Goal: Task Accomplishment & Management: Manage account settings

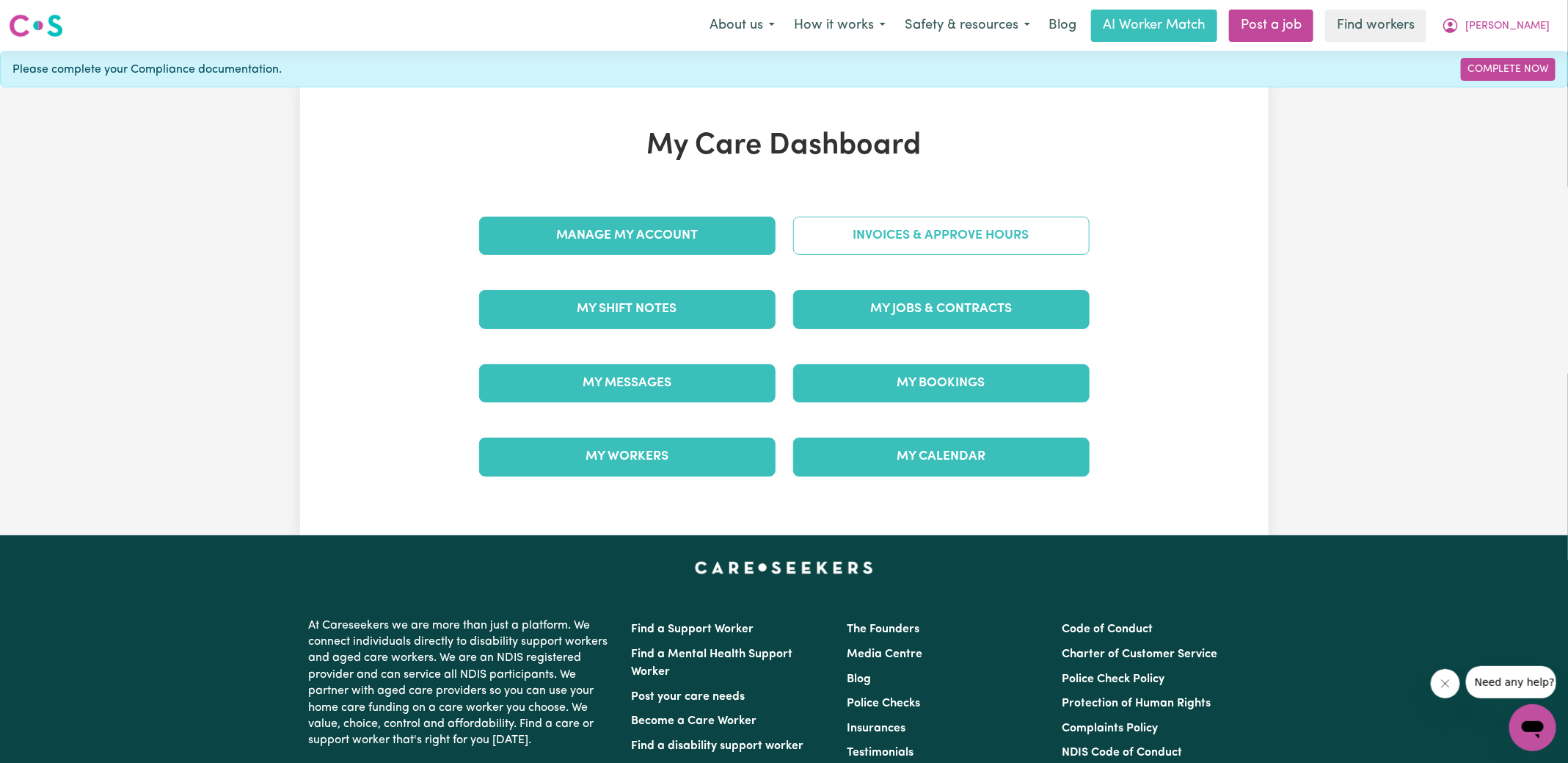
click at [975, 238] on link "Invoices & Approve Hours" at bounding box center [941, 235] width 296 height 38
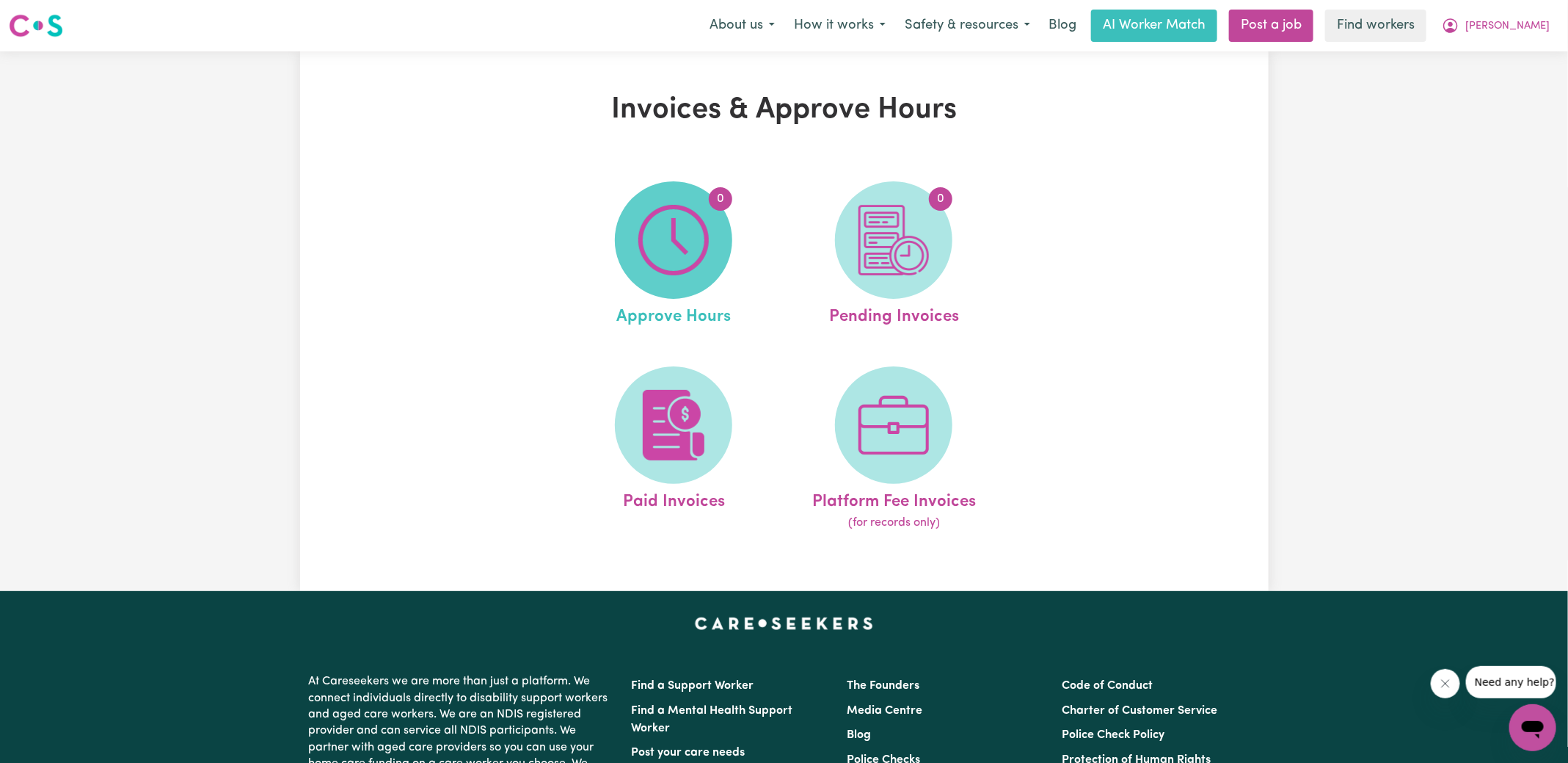
click at [642, 253] on img at bounding box center [673, 239] width 70 height 70
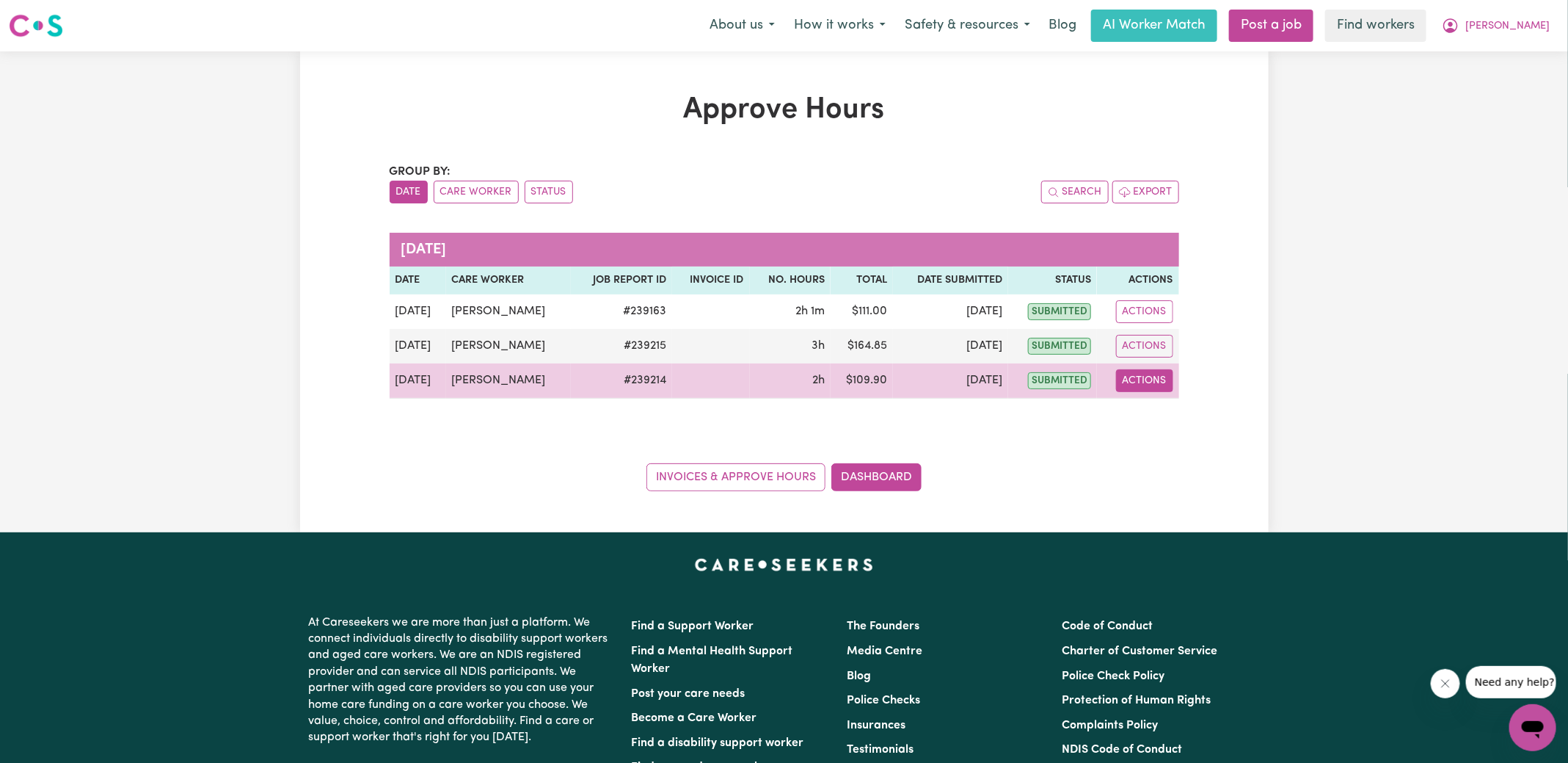
click at [1146, 380] on button "Actions" at bounding box center [1144, 381] width 57 height 23
click at [1164, 417] on link "View Job Report" at bounding box center [1178, 414] width 125 height 29
select select "pm"
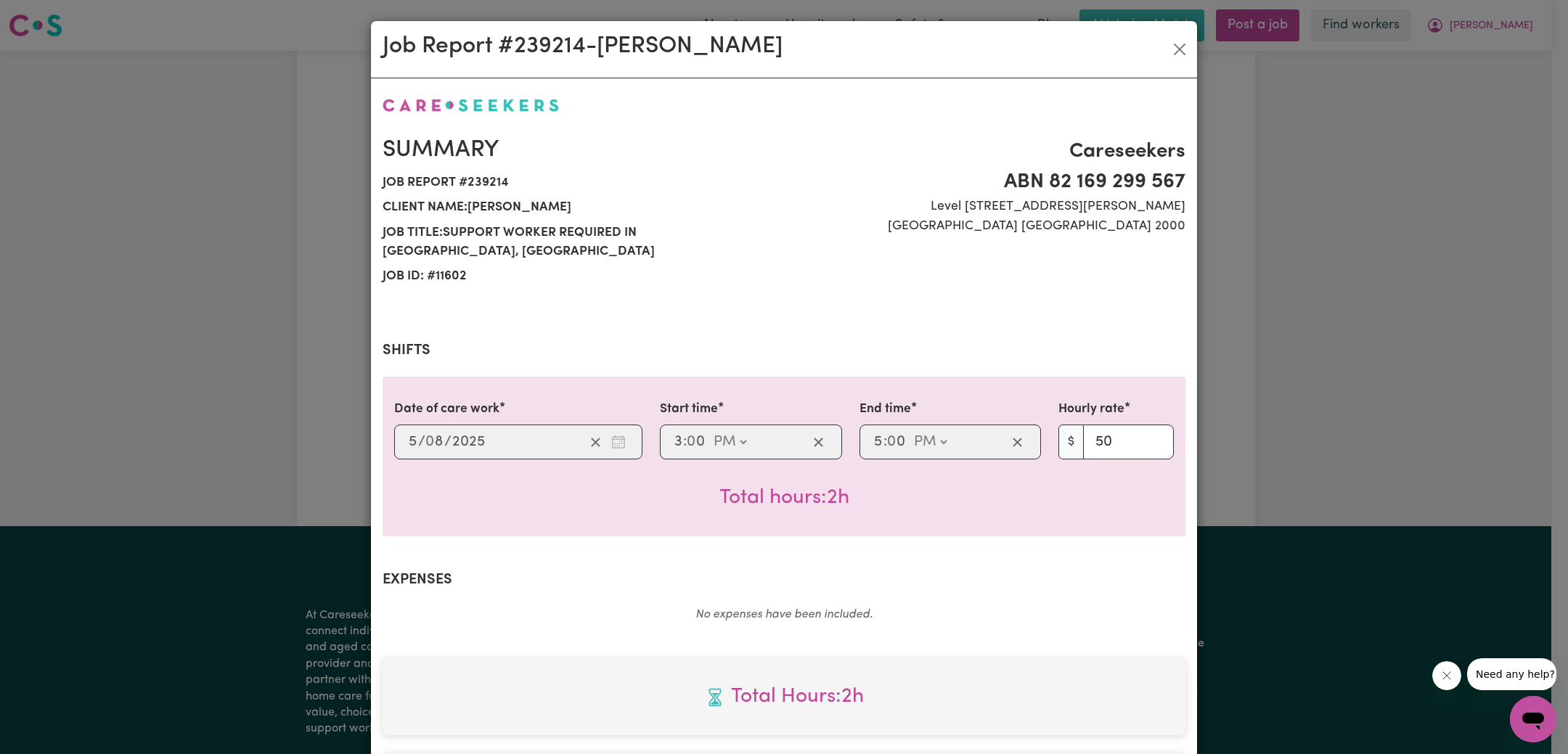
scroll to position [362, 0]
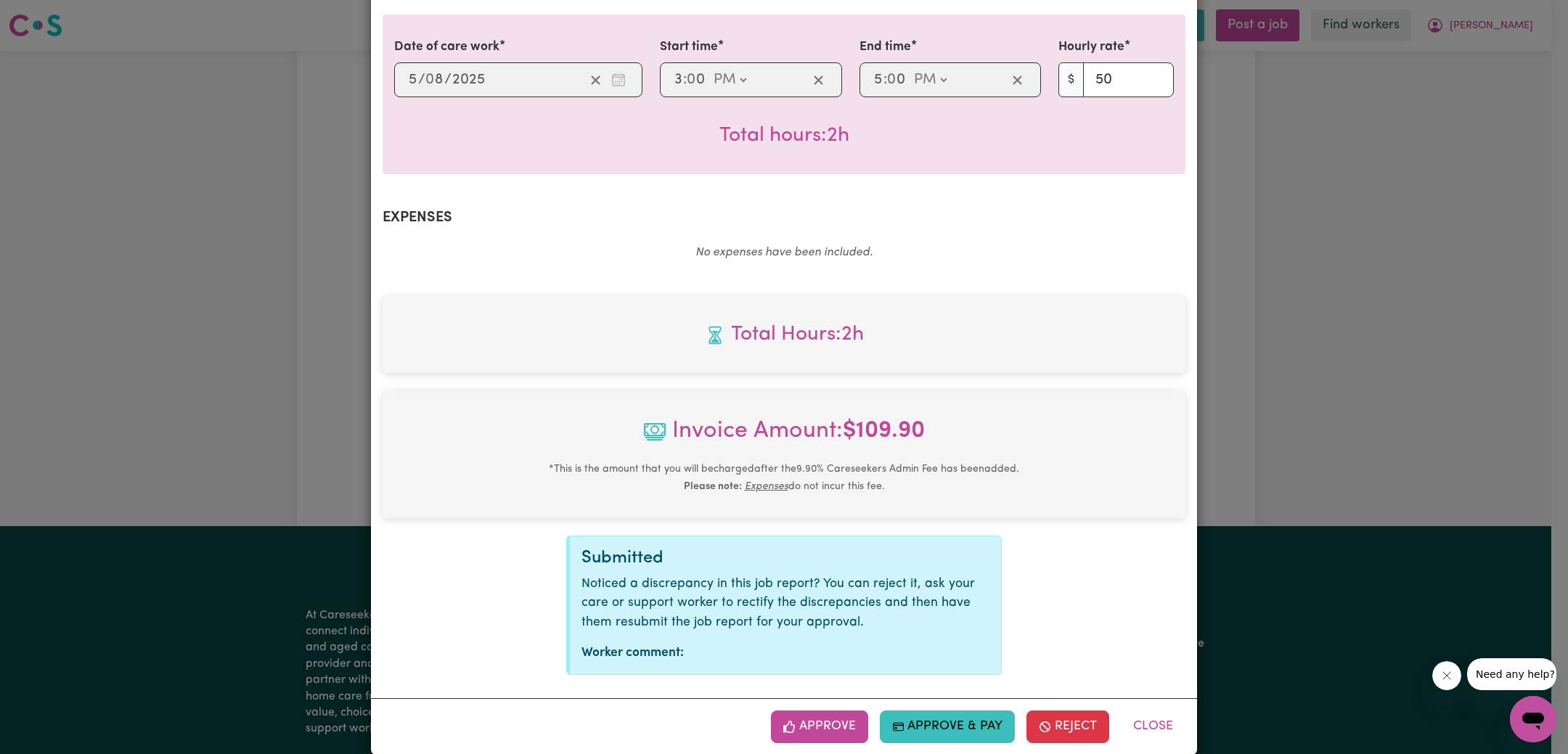
click at [826, 710] on button "Approve" at bounding box center [819, 726] width 98 height 32
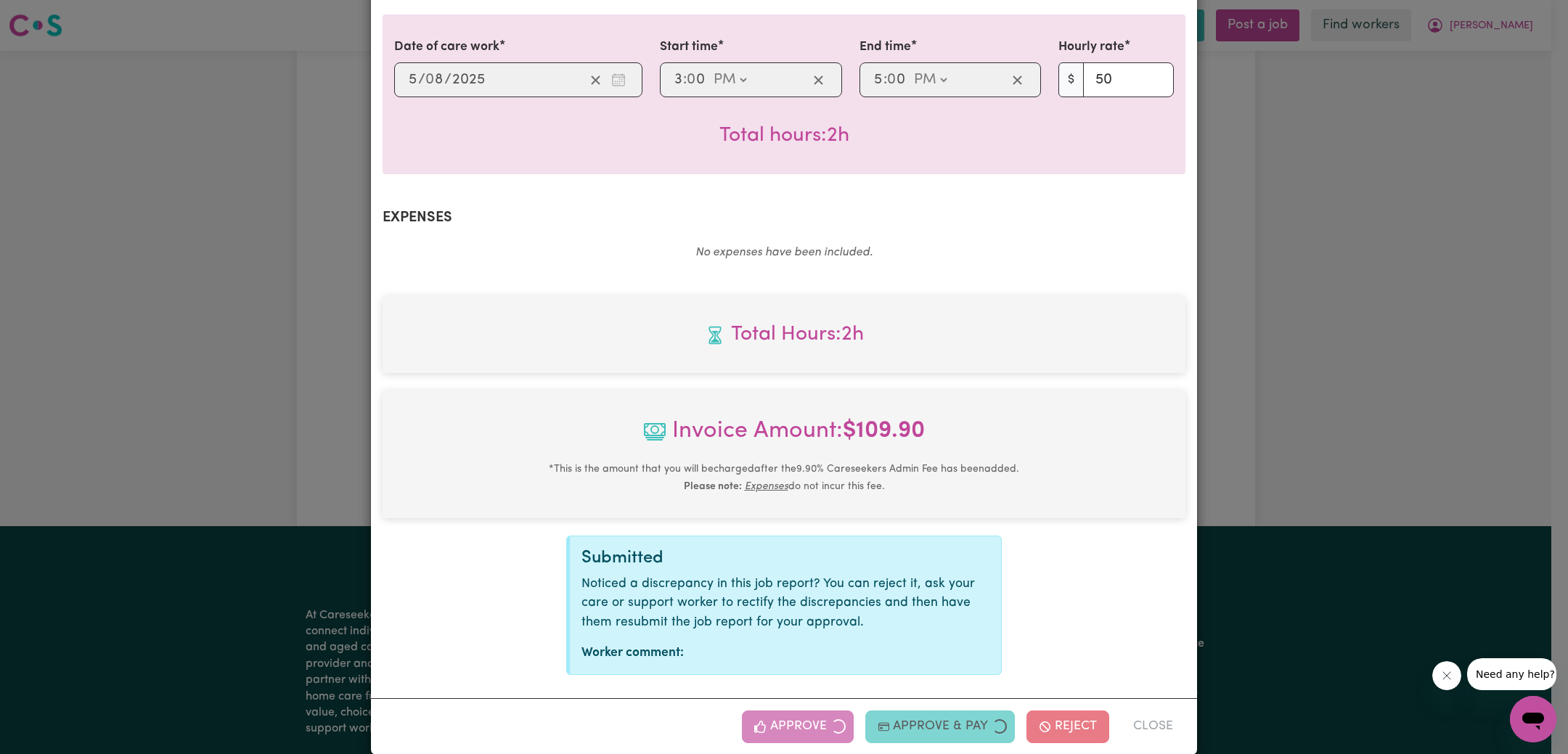
click at [1359, 438] on div "Job Report # 239214 - [PERSON_NAME] Summary Job report # 239214 Client name: [P…" at bounding box center [784, 377] width 1568 height 754
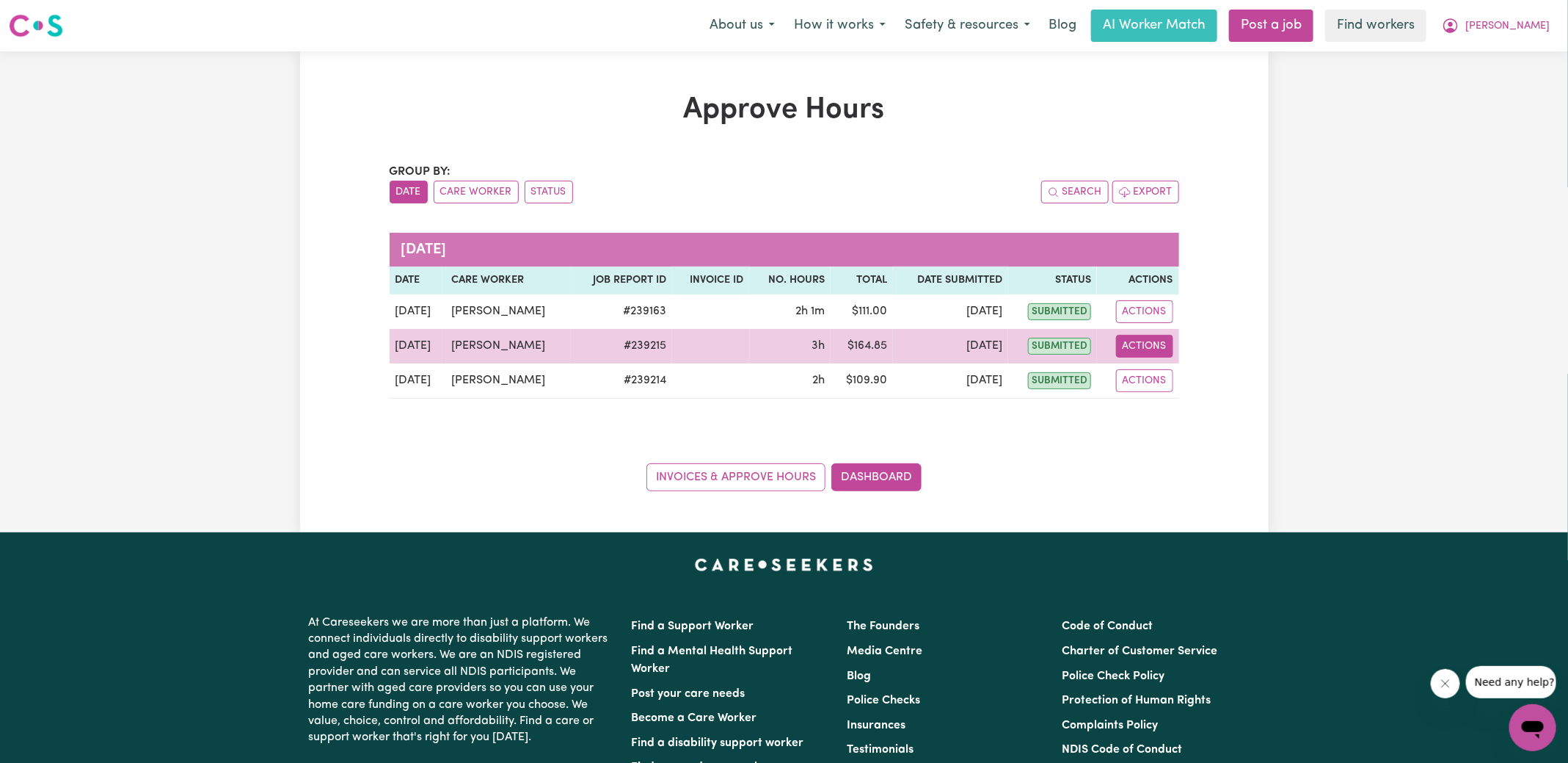
click at [1158, 354] on button "Actions" at bounding box center [1144, 346] width 57 height 23
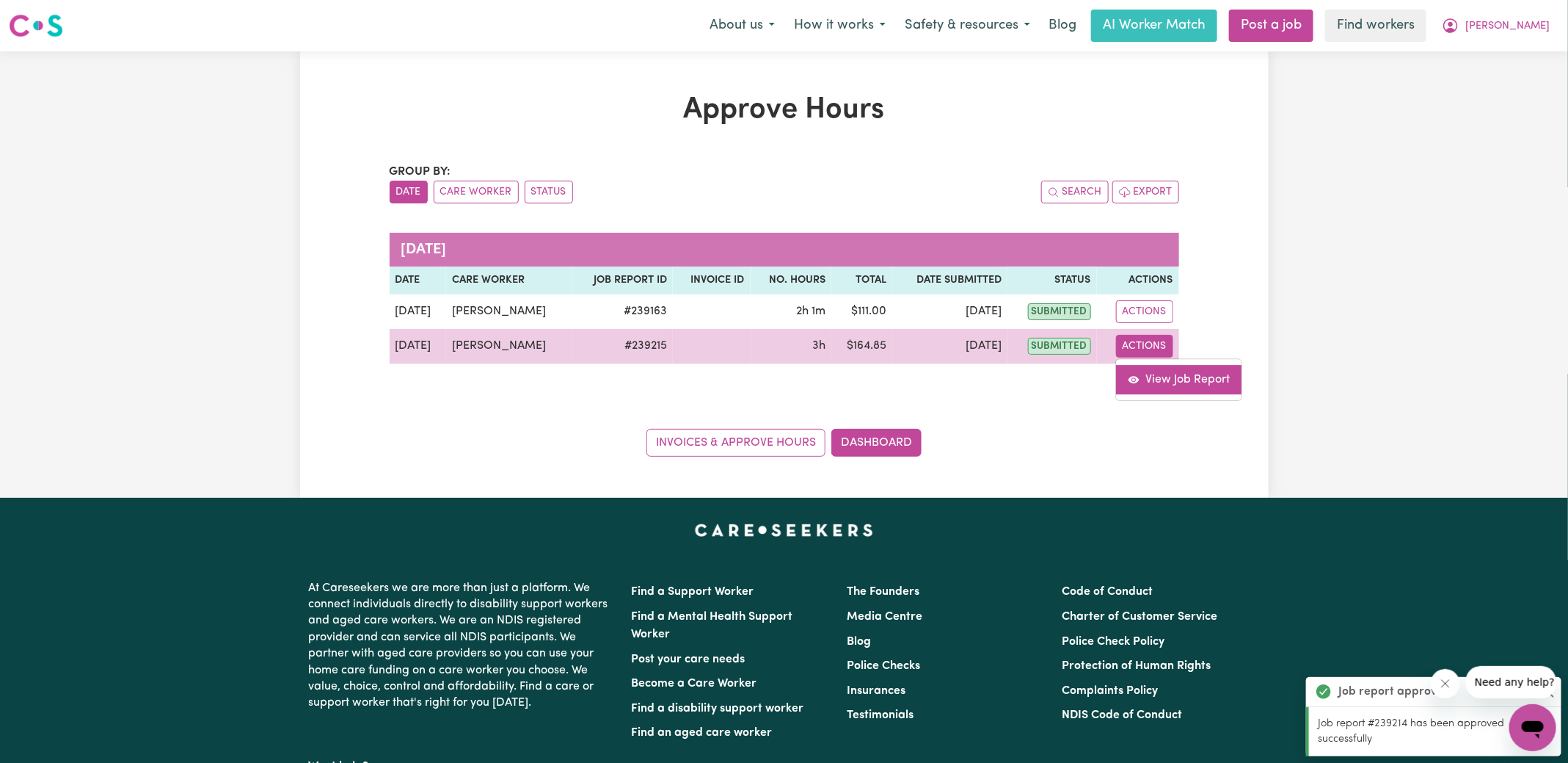
click at [1168, 387] on link "View Job Report" at bounding box center [1178, 379] width 125 height 29
select select "pm"
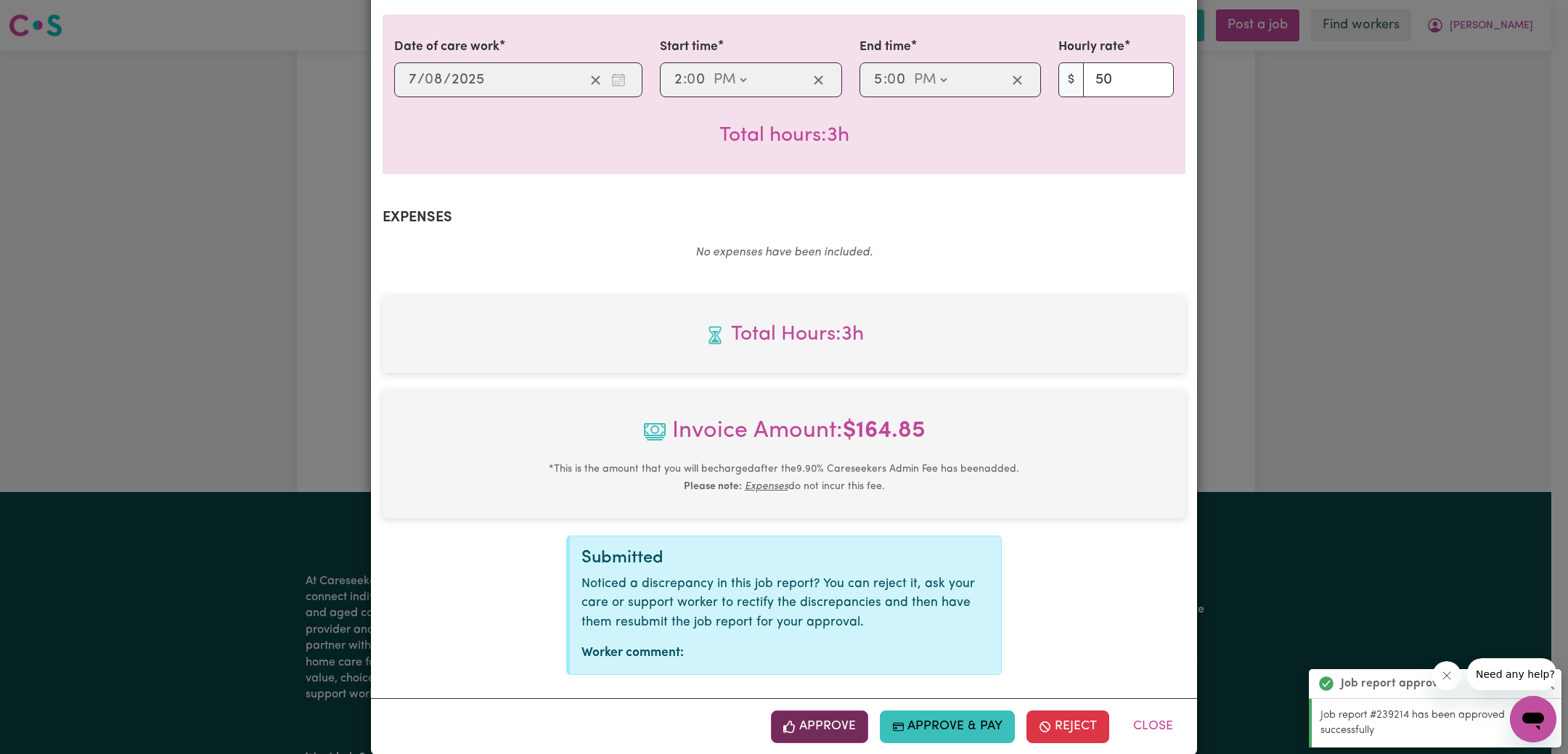
click at [825, 710] on button "Approve" at bounding box center [819, 726] width 98 height 32
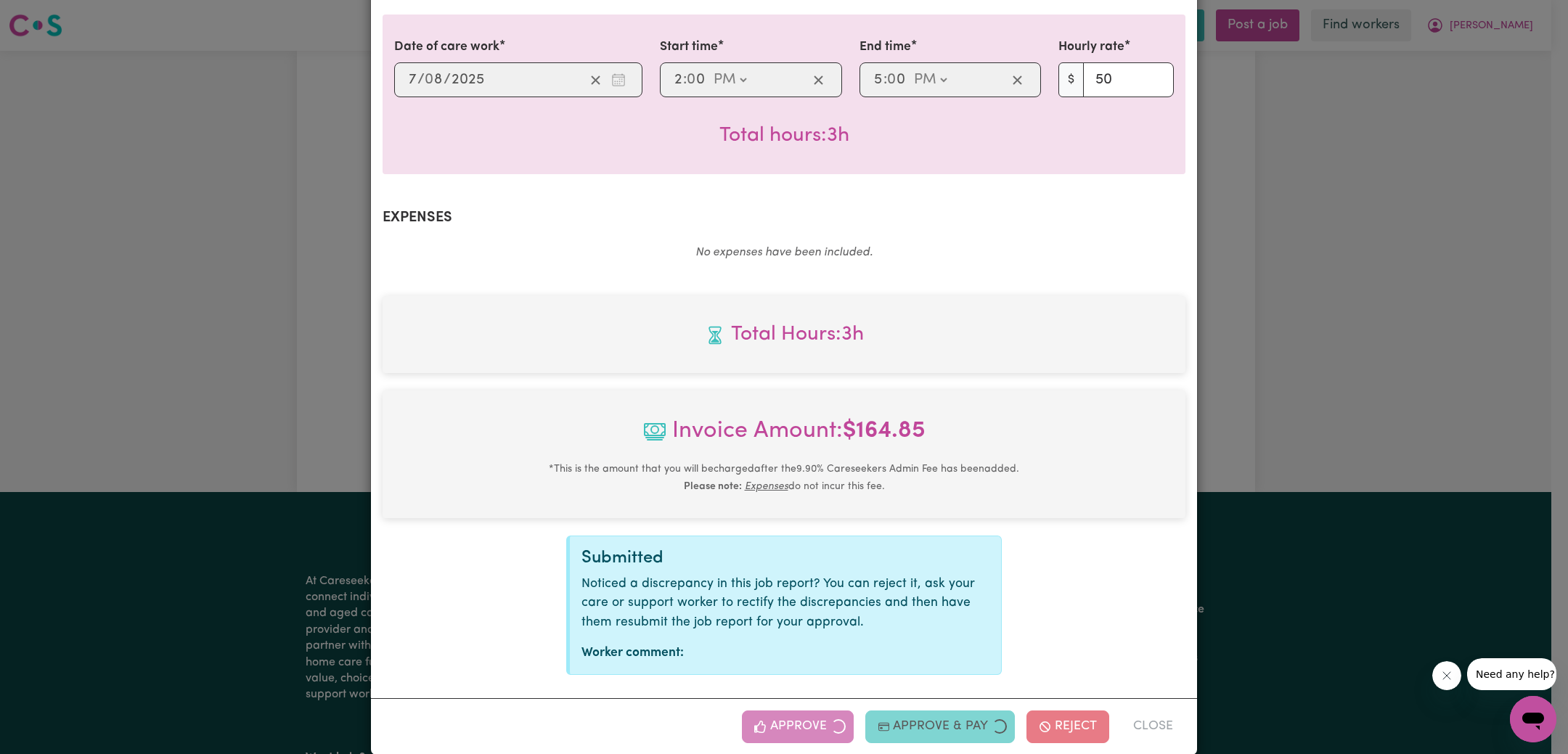
click at [1388, 391] on div "Job Report # 239215 - [PERSON_NAME] Summary Job report # 239215 Client name: [P…" at bounding box center [784, 377] width 1568 height 754
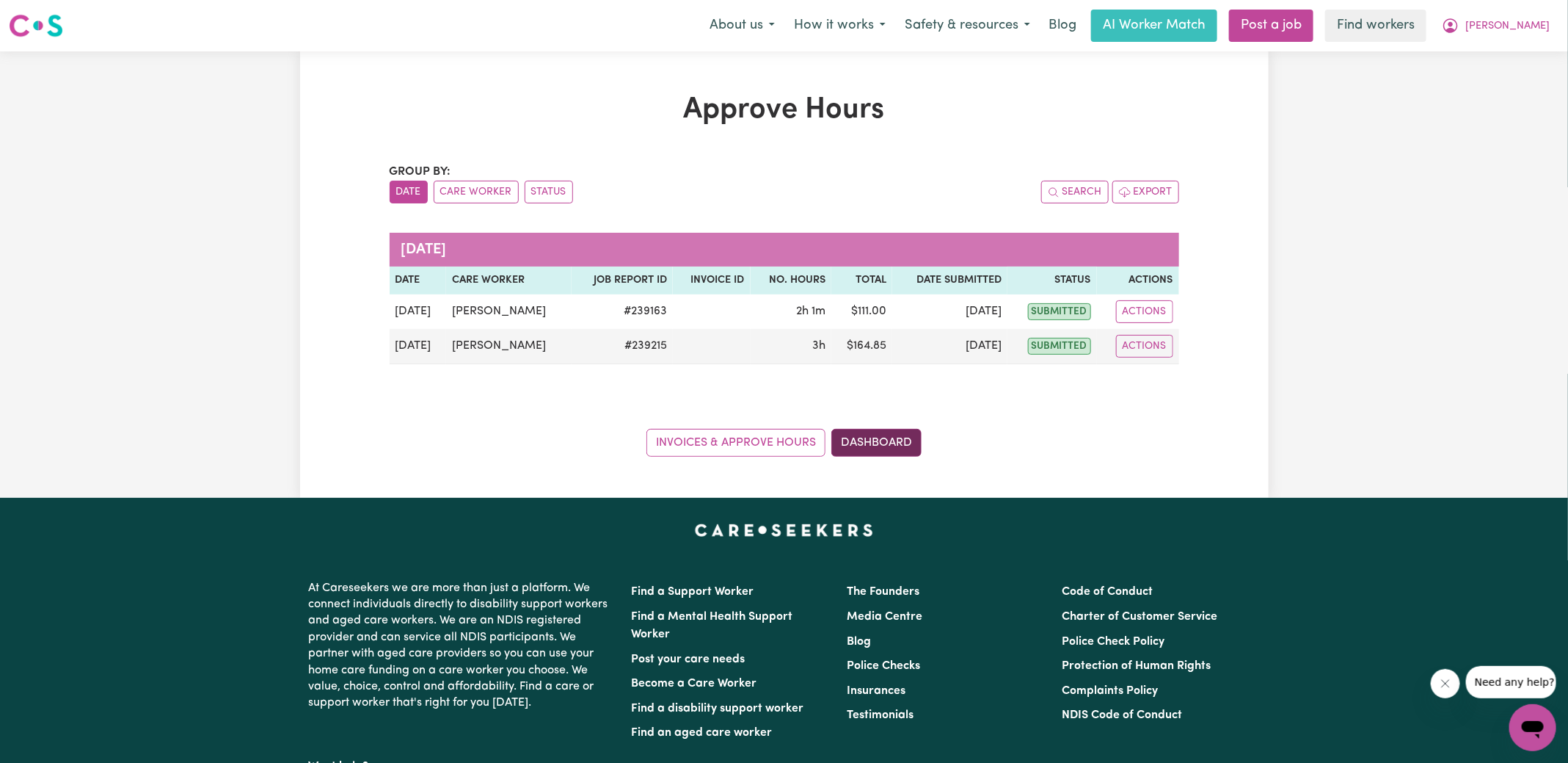
click at [870, 446] on link "Dashboard" at bounding box center [876, 442] width 90 height 28
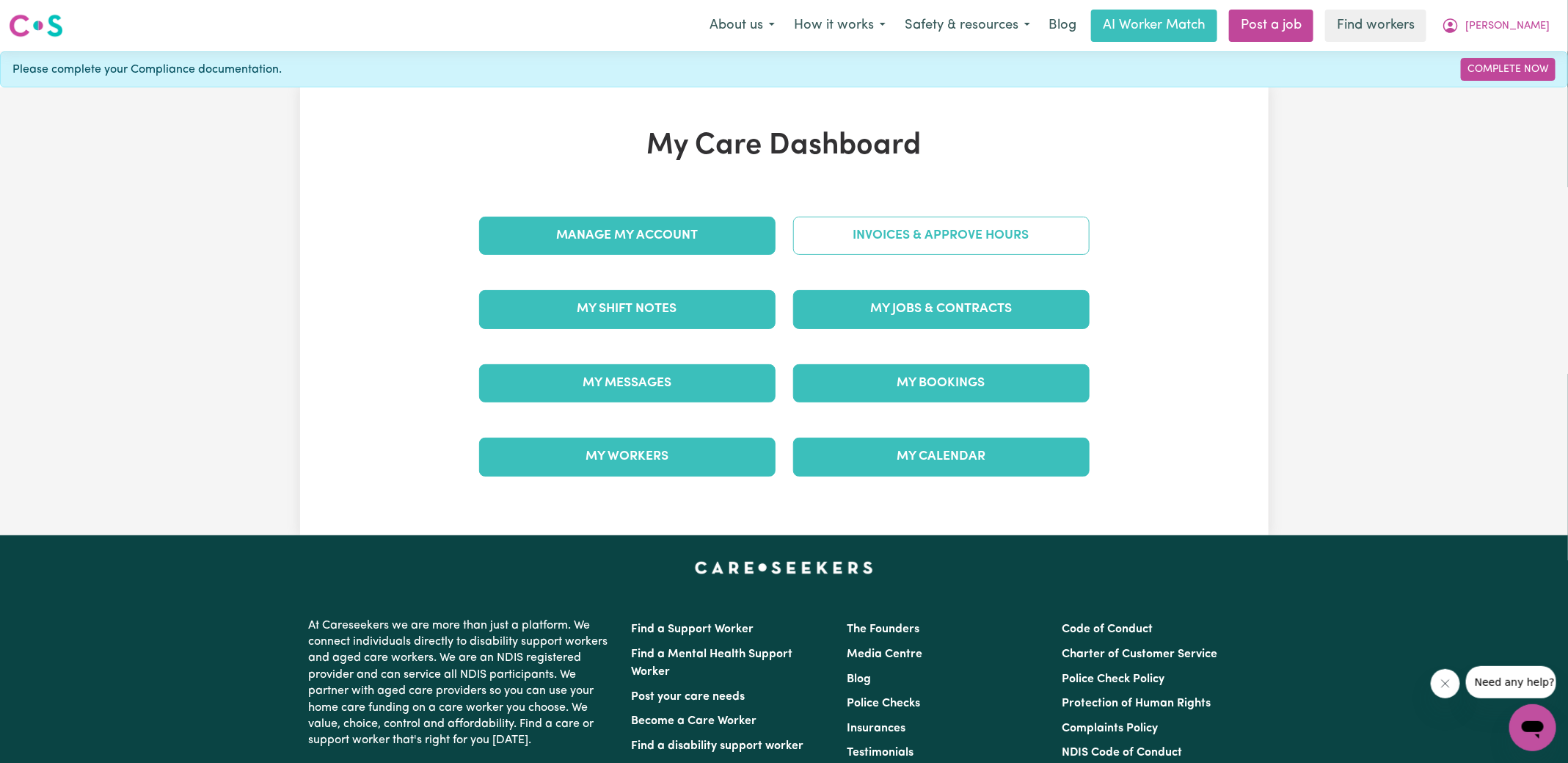
click at [889, 237] on link "Invoices & Approve Hours" at bounding box center [941, 235] width 296 height 38
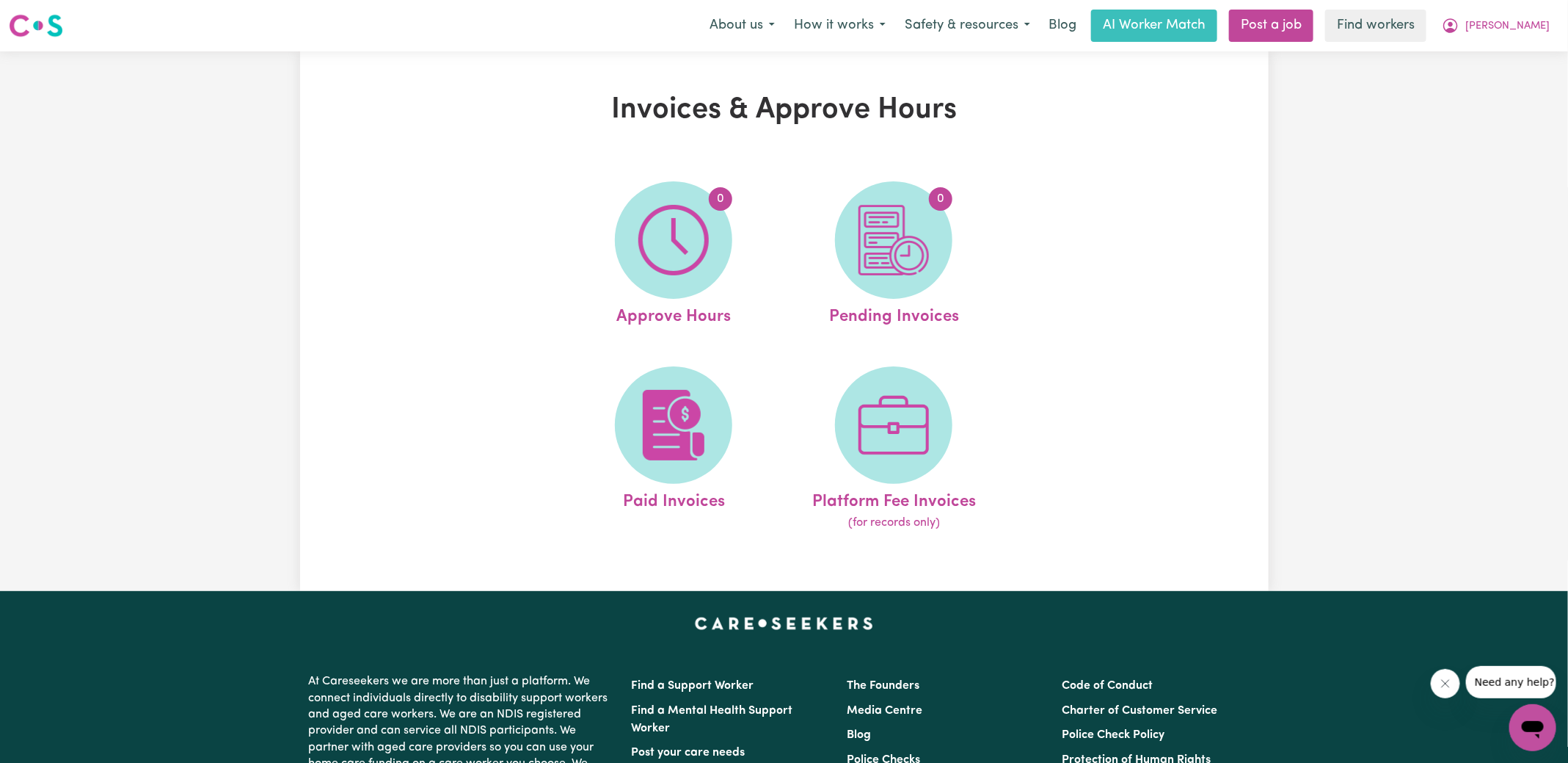
click at [889, 237] on img at bounding box center [893, 239] width 70 height 70
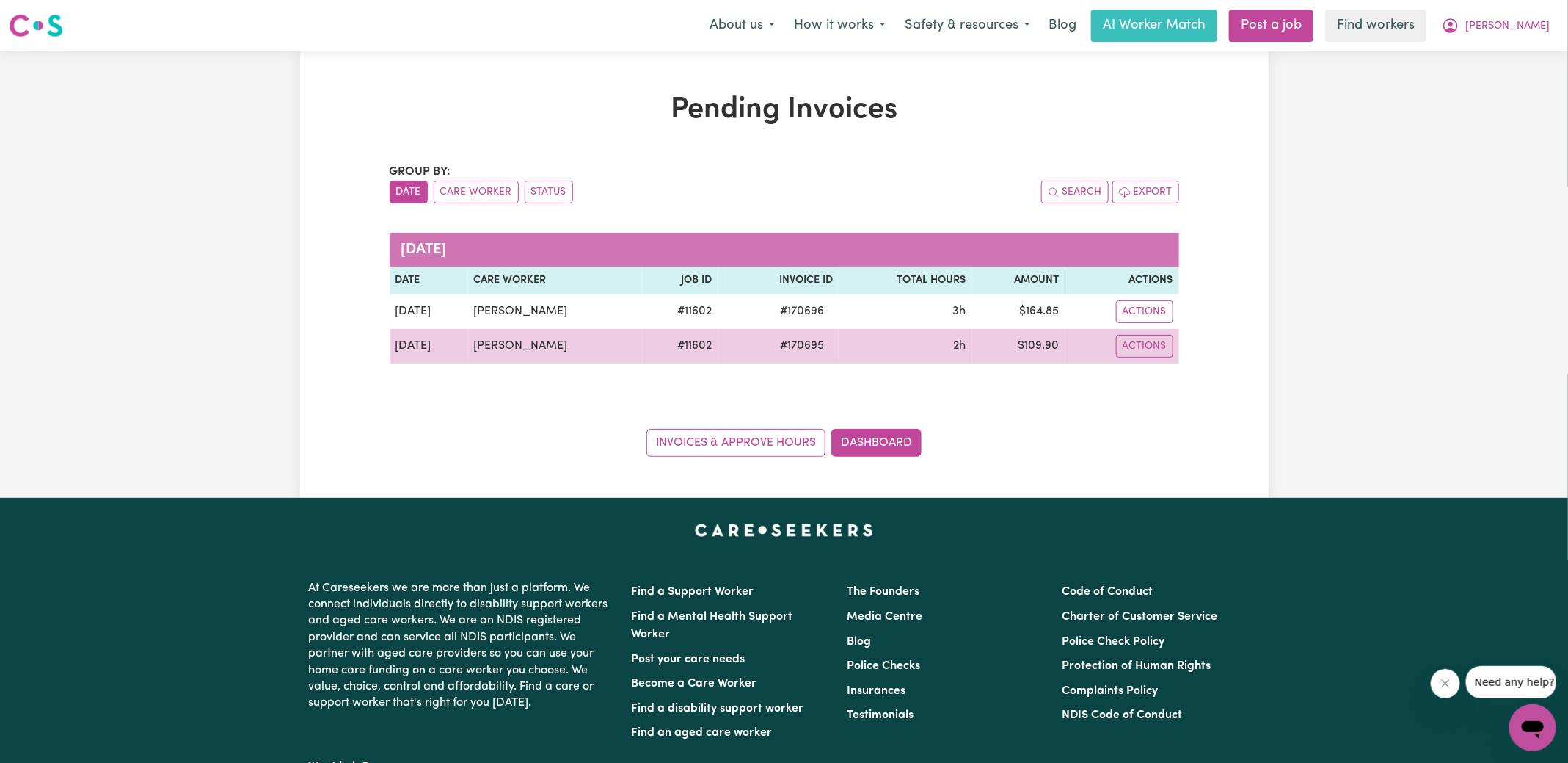
click at [800, 344] on span "# 170695" at bounding box center [801, 346] width 61 height 18
copy span "170695"
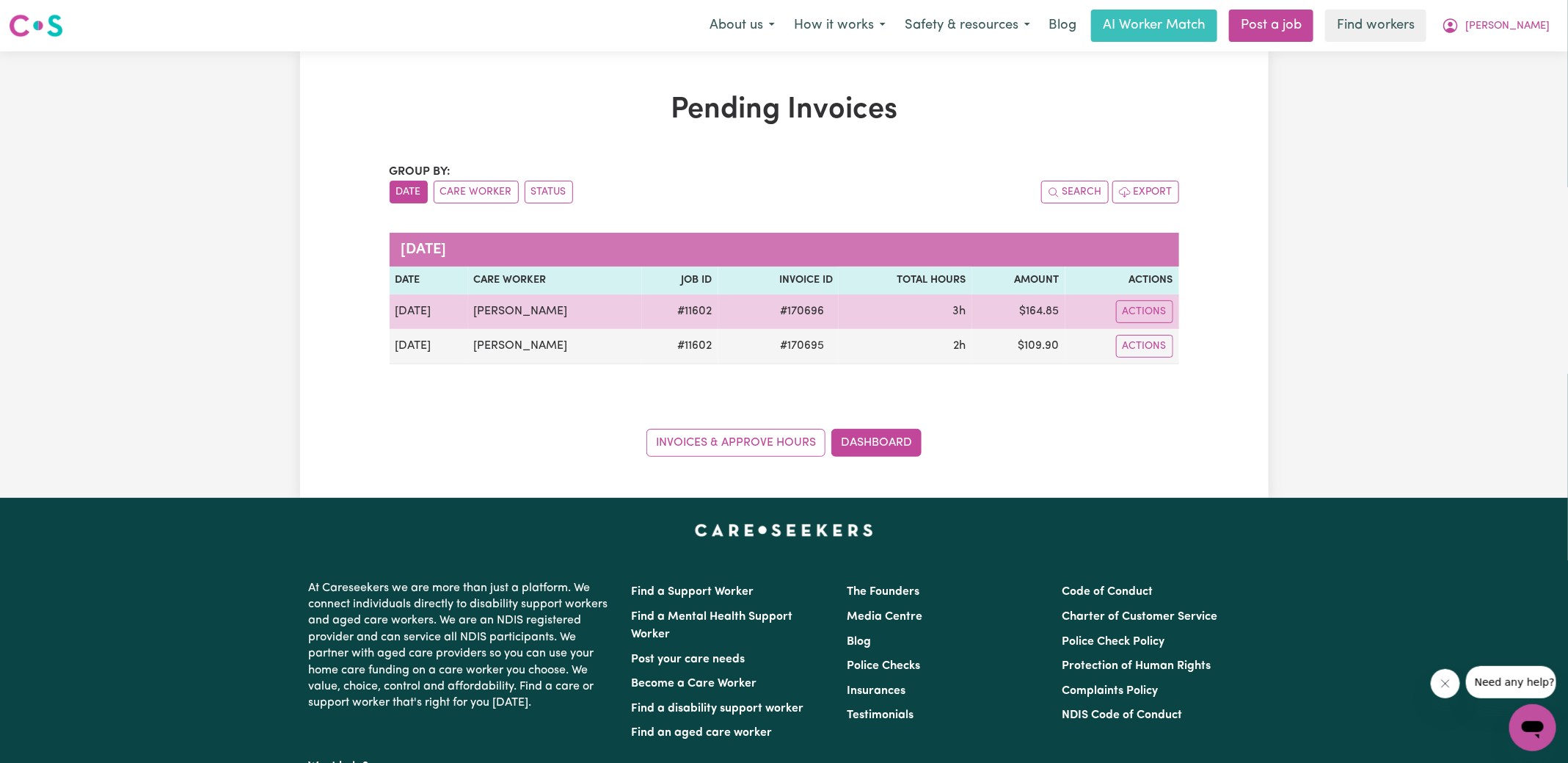
click at [804, 312] on span "# 170696" at bounding box center [801, 311] width 61 height 18
copy span "170696"
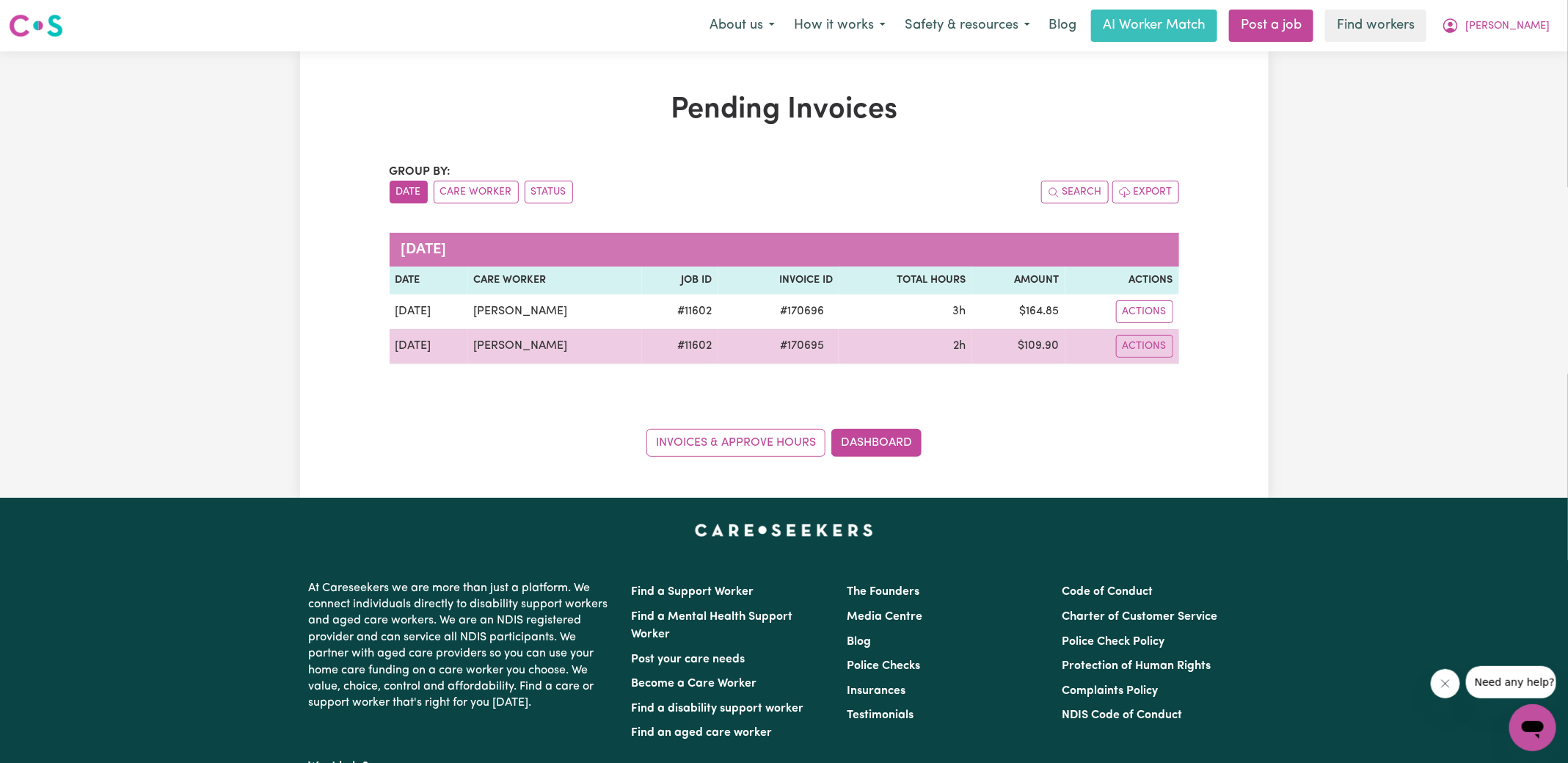
click at [1051, 344] on td "$ 109.90" at bounding box center [1018, 347] width 93 height 36
copy td "109.90"
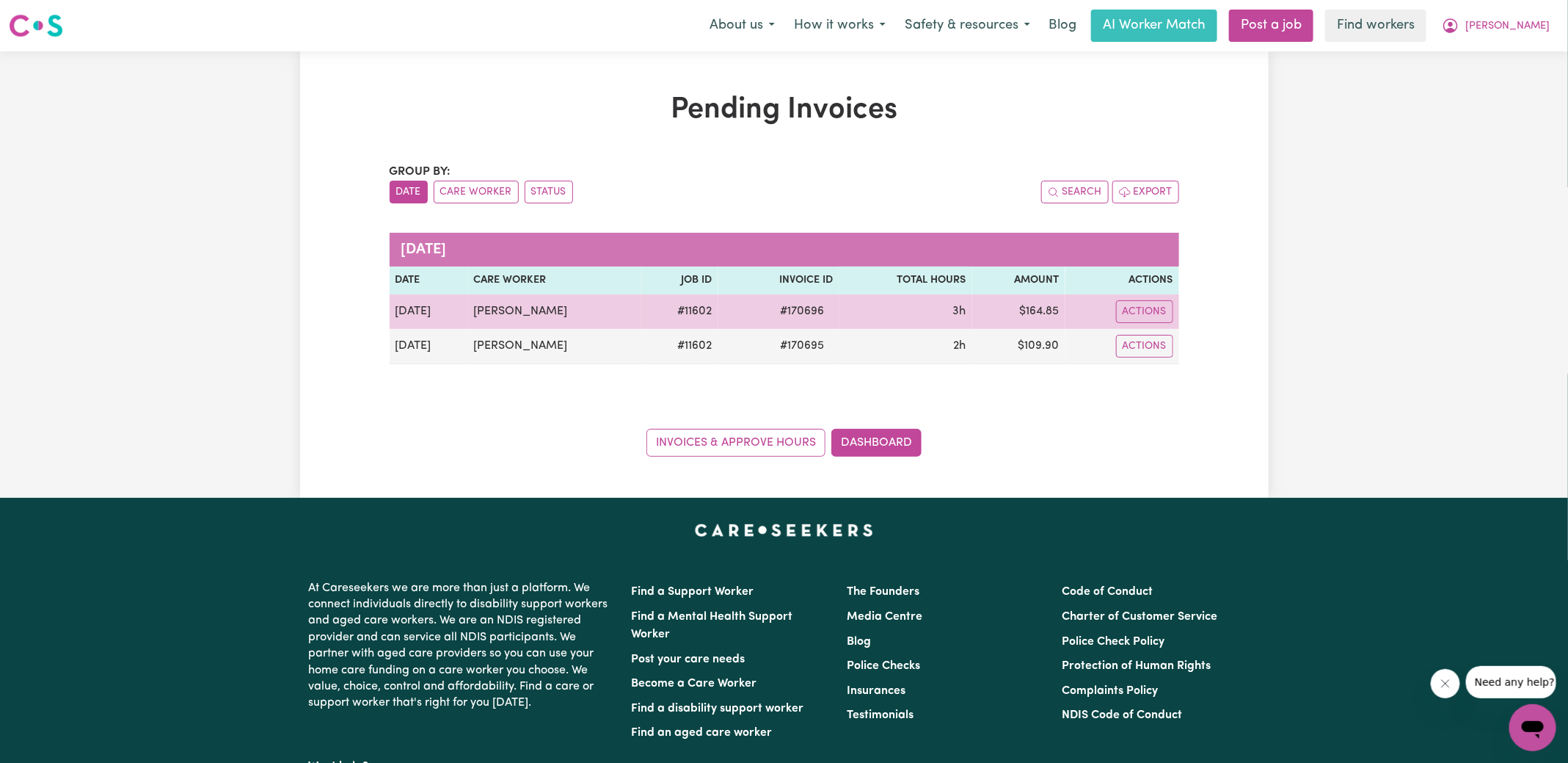
click at [1047, 309] on td "$ 164.85" at bounding box center [1018, 311] width 93 height 35
copy td "164.85"
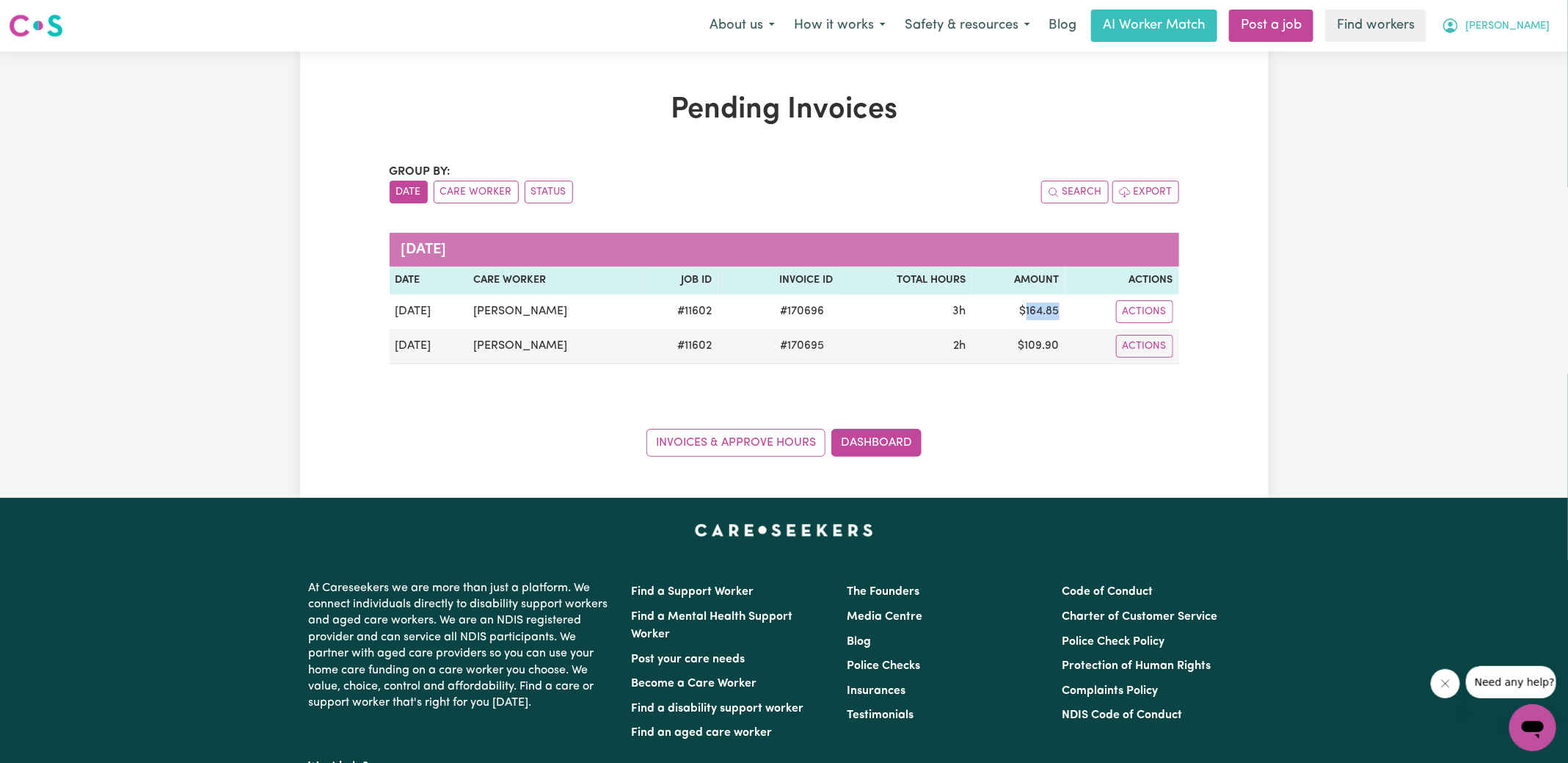
click at [1526, 27] on span "[PERSON_NAME]" at bounding box center [1507, 27] width 84 height 16
click at [1486, 82] on link "Logout" at bounding box center [1499, 84] width 116 height 28
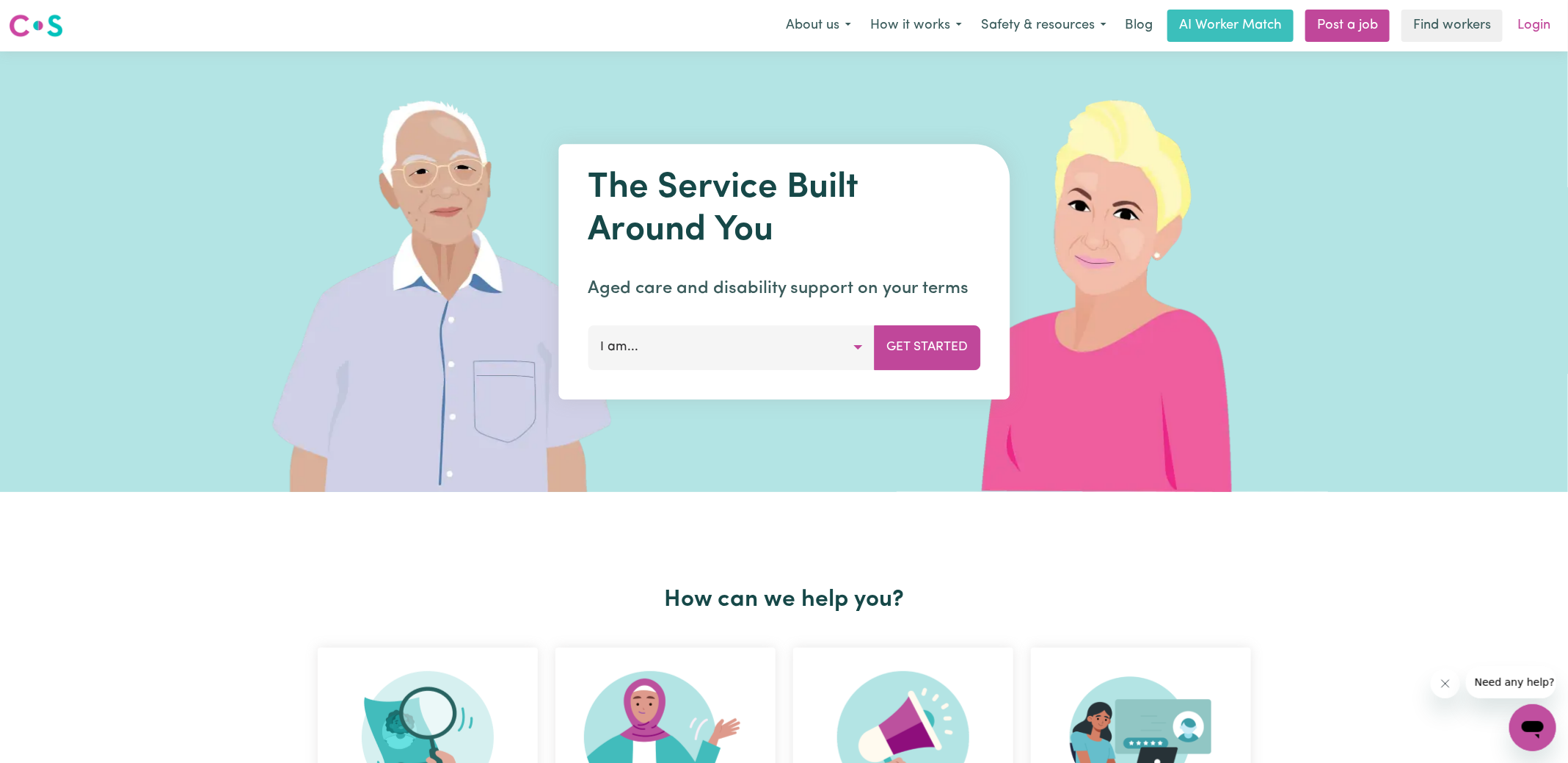
click at [1547, 17] on link "Login" at bounding box center [1533, 26] width 51 height 32
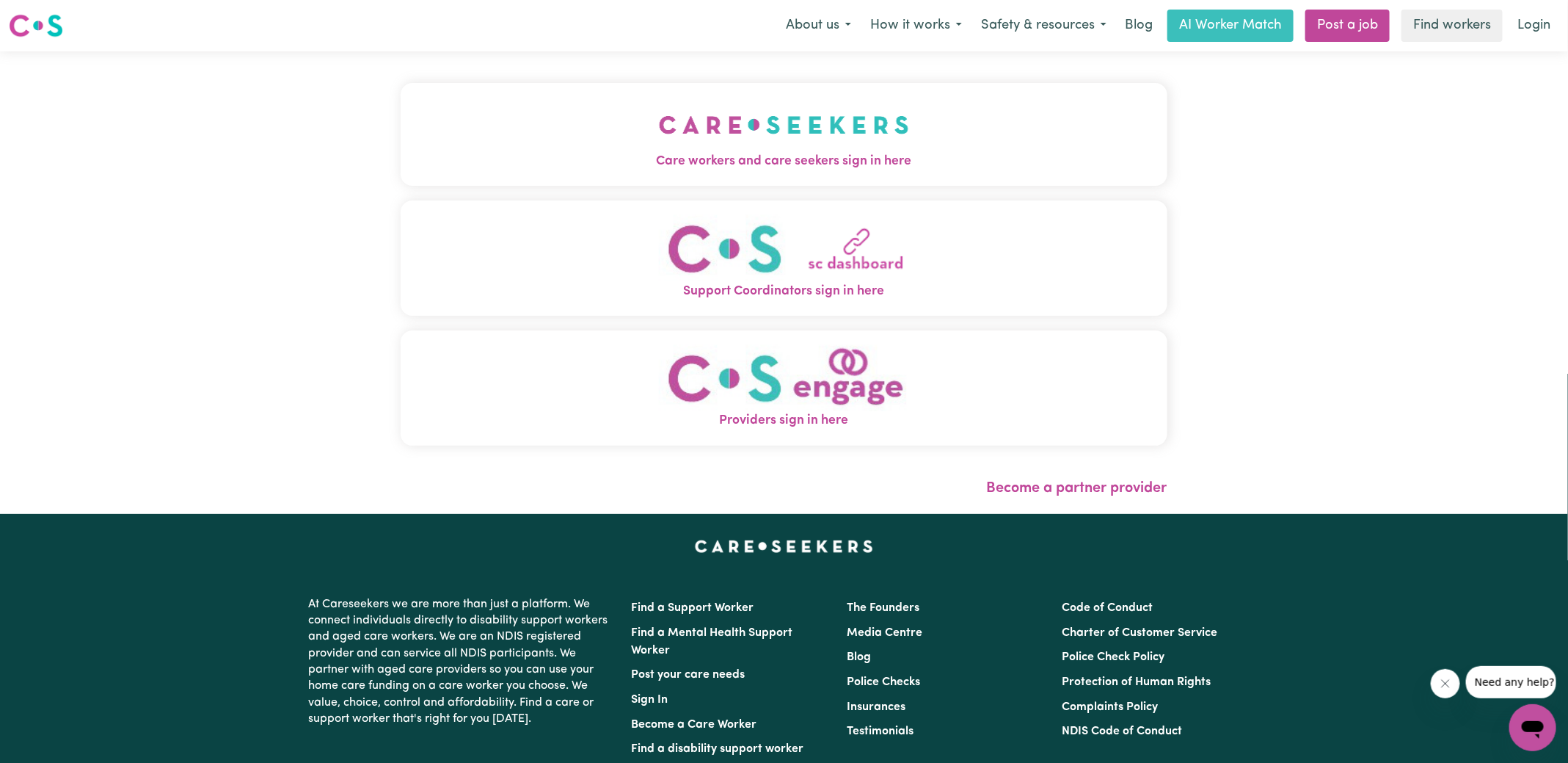
click at [730, 145] on img "Care workers and care seekers sign in here" at bounding box center [784, 124] width 250 height 54
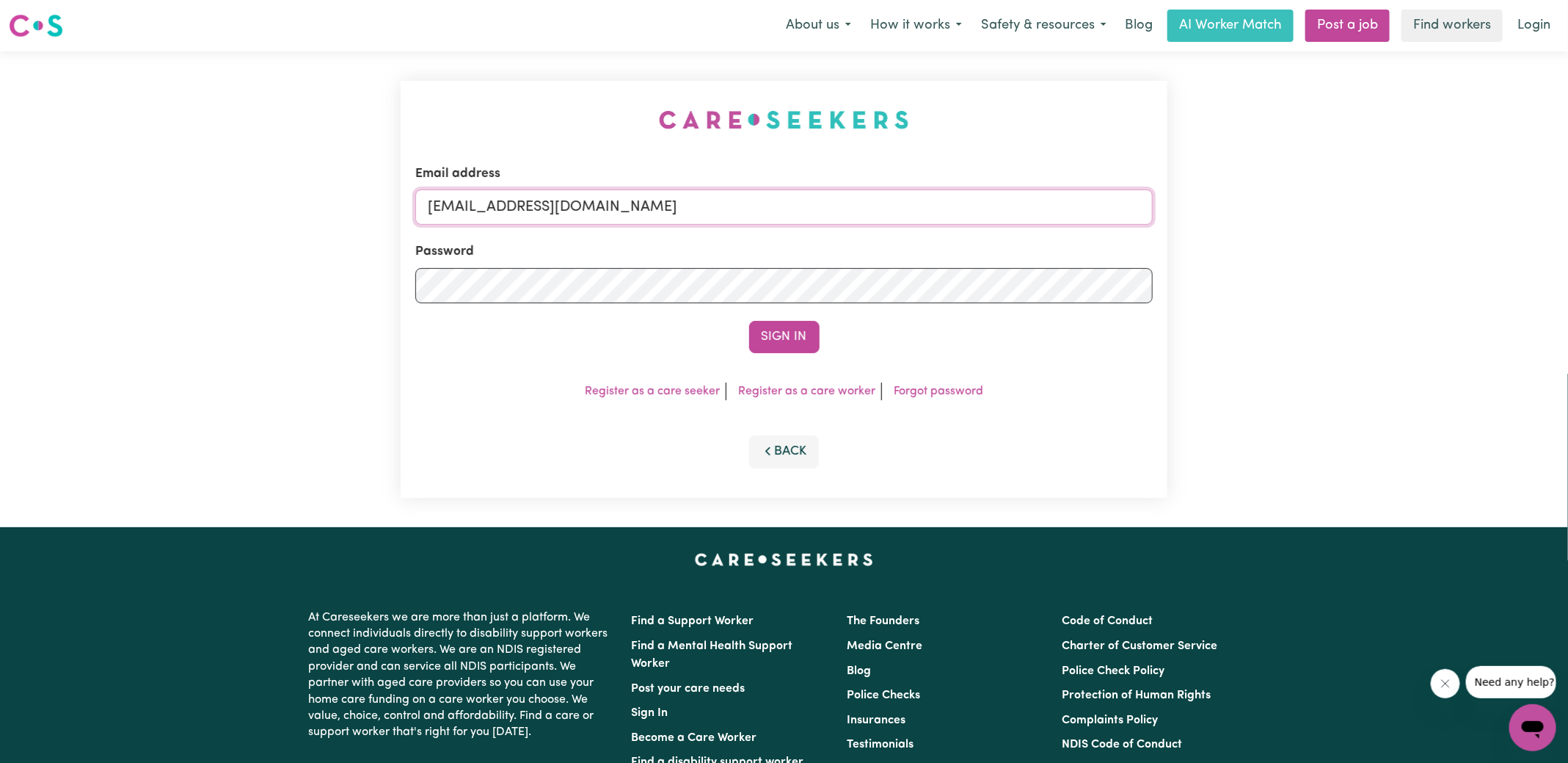
drag, startPoint x: 502, startPoint y: 209, endPoint x: 1216, endPoint y: 252, distance: 715.3
click at [1216, 255] on div "Email address [EMAIL_ADDRESS][DOMAIN_NAME] Password Sign In Register as a care …" at bounding box center [784, 289] width 1568 height 475
type input "[EMAIL_ADDRESS][DOMAIN_NAME]"
click at [749, 321] on button "Sign In" at bounding box center [784, 337] width 70 height 32
